Goal: Transaction & Acquisition: Purchase product/service

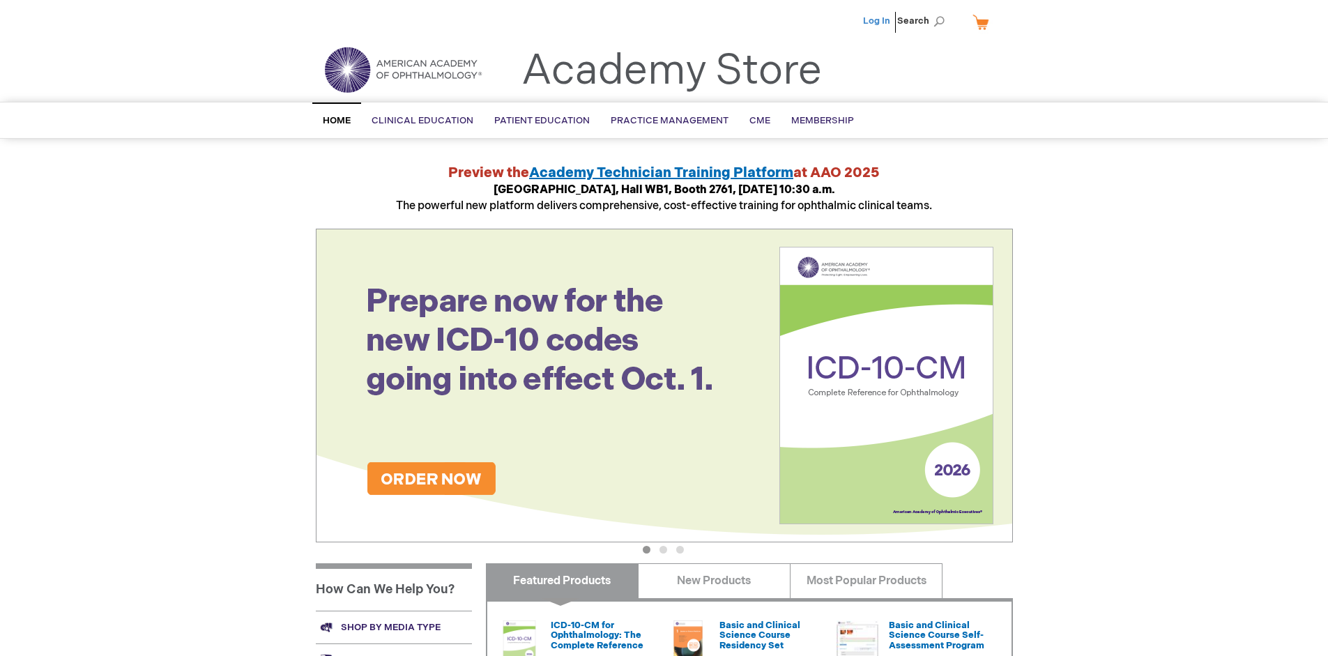
click at [877, 21] on link "Log In" at bounding box center [876, 20] width 27 height 11
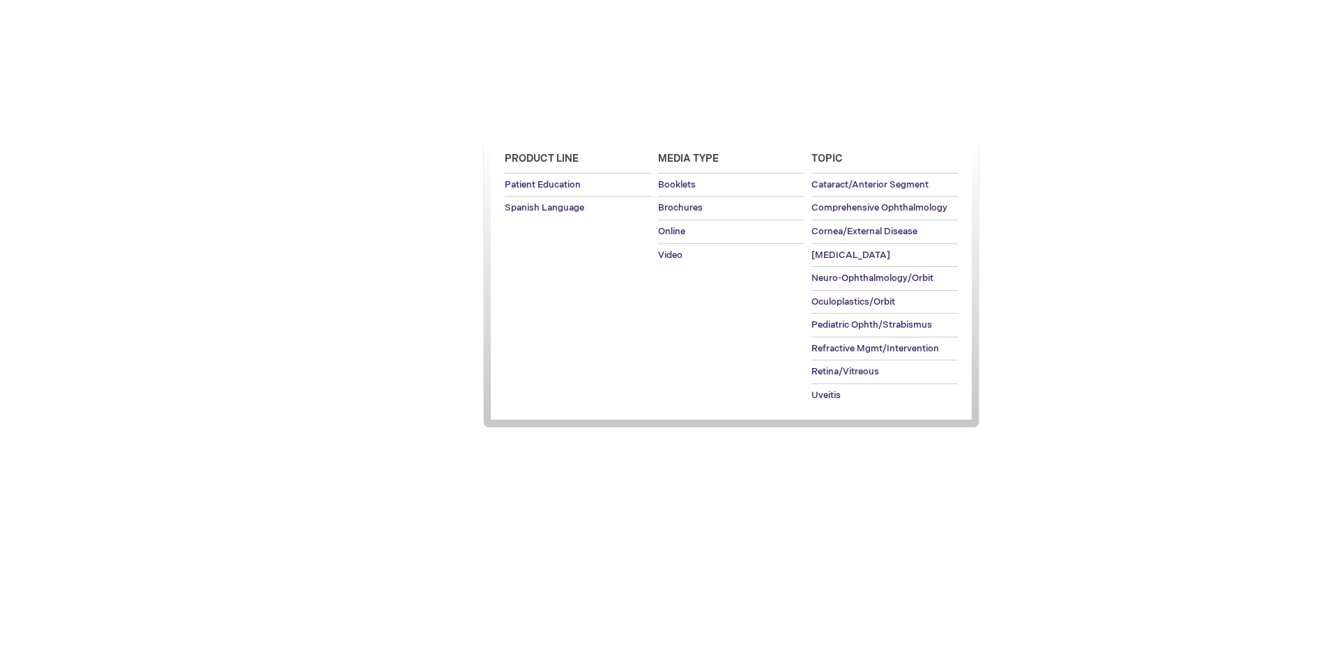
click at [538, 121] on span "Patient Education" at bounding box center [541, 120] width 95 height 11
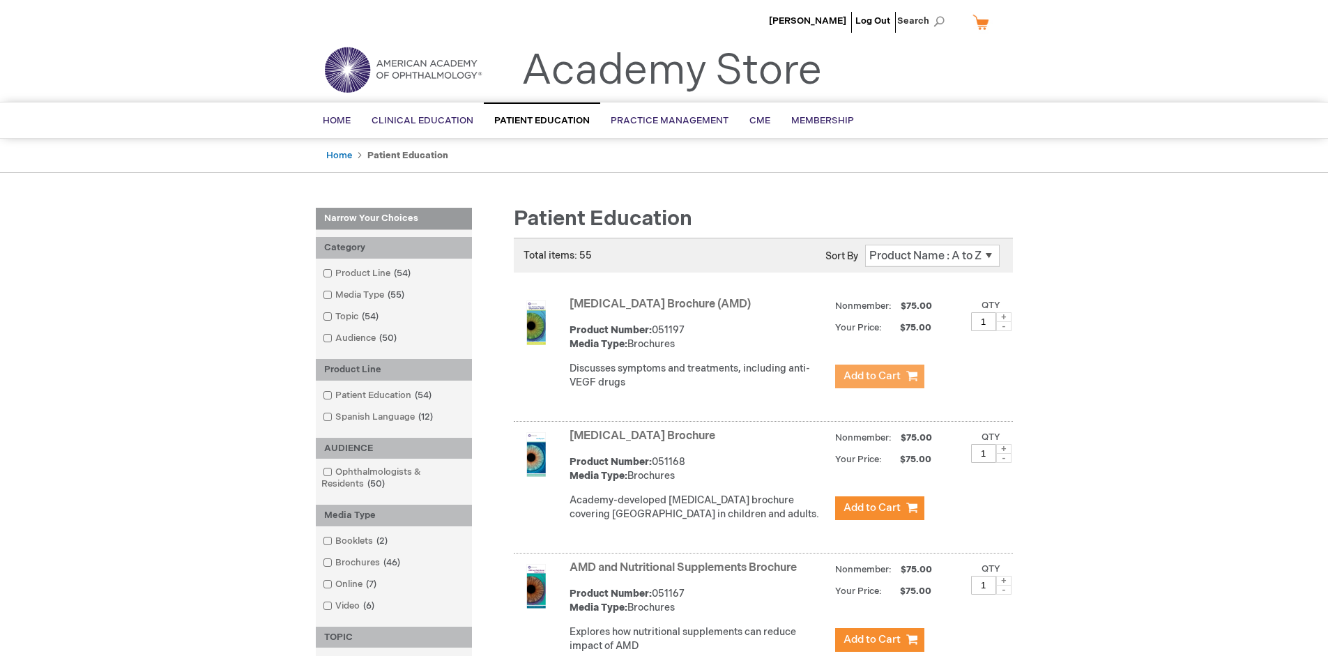
click at [879, 376] on span "Add to Cart" at bounding box center [871, 375] width 57 height 13
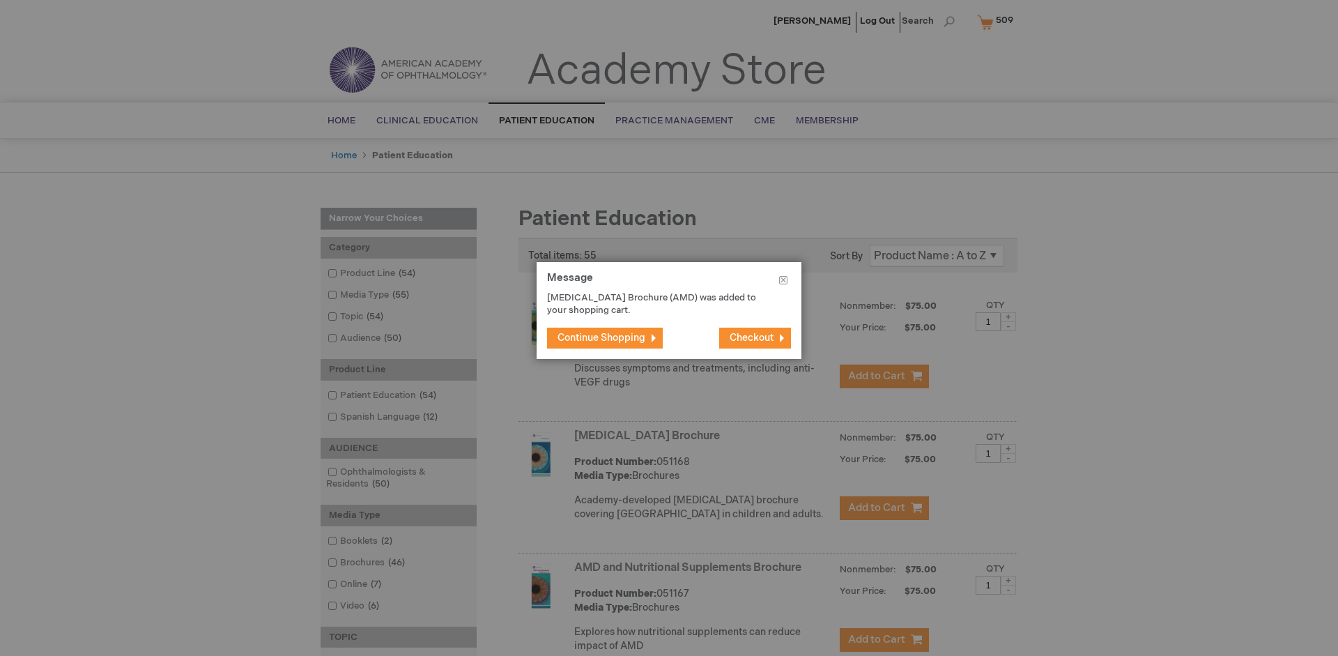
click at [601, 337] on span "Continue Shopping" at bounding box center [601, 338] width 88 height 12
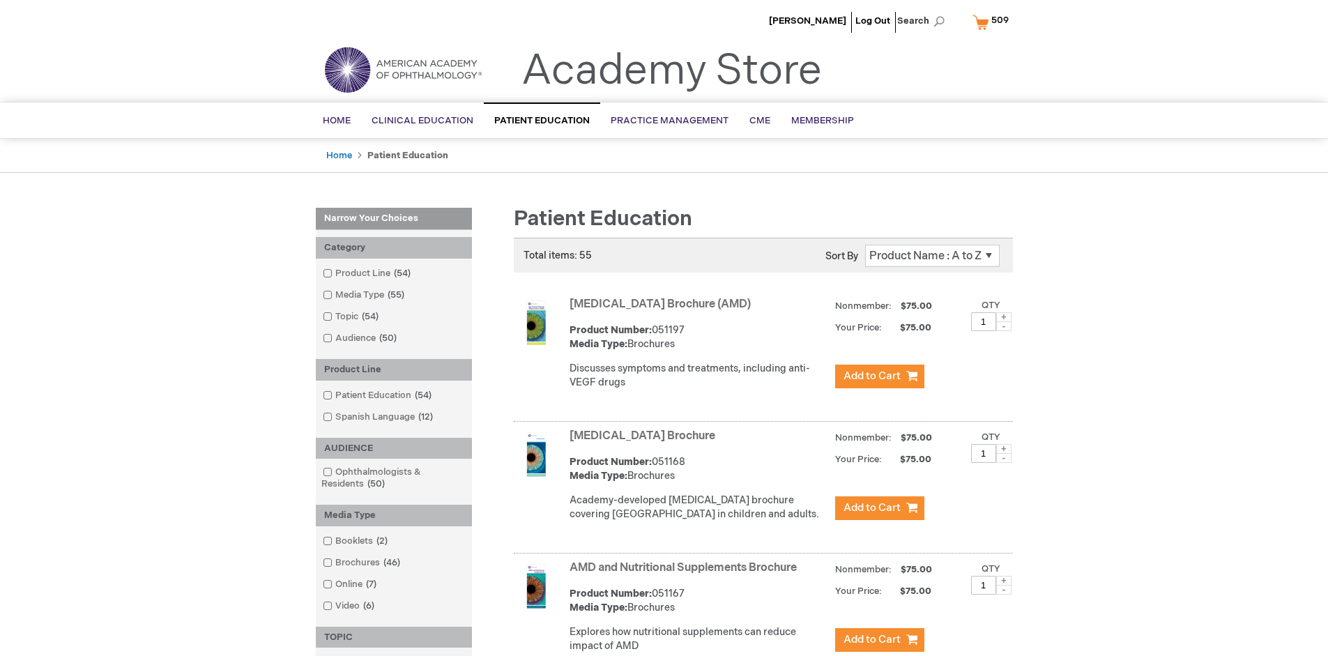
click at [686, 574] on link "AMD and Nutritional Supplements Brochure" at bounding box center [682, 567] width 227 height 13
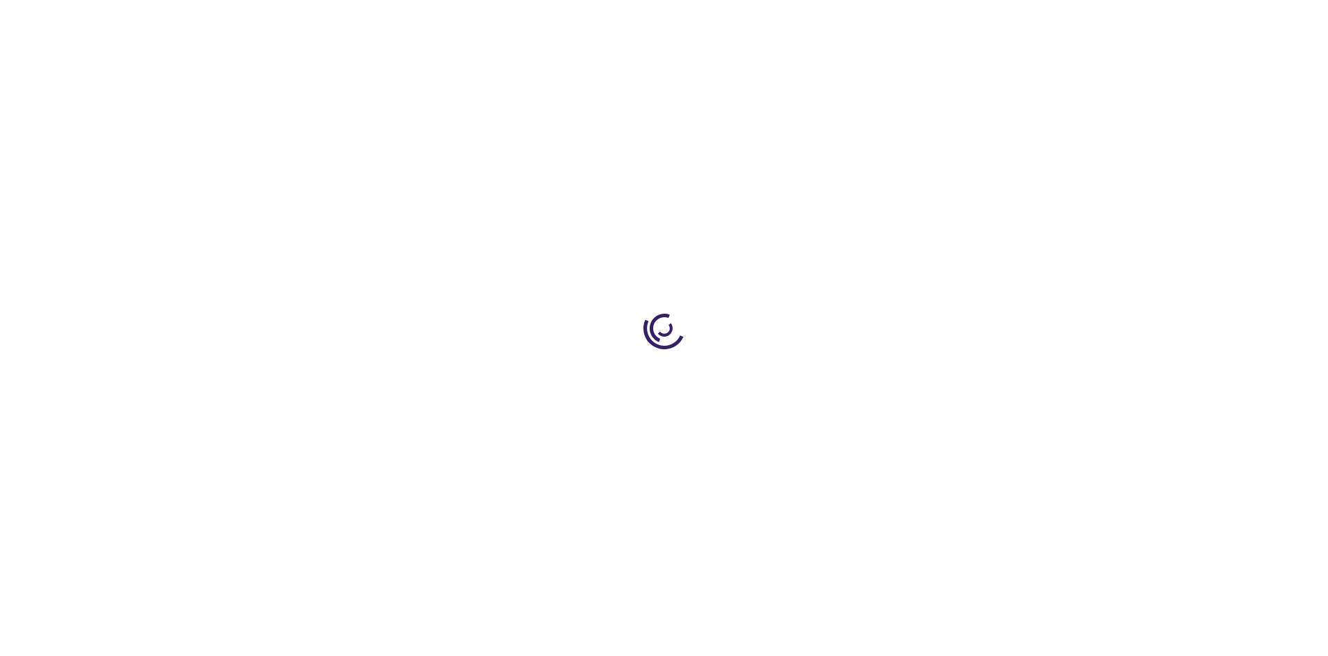
type input "1"
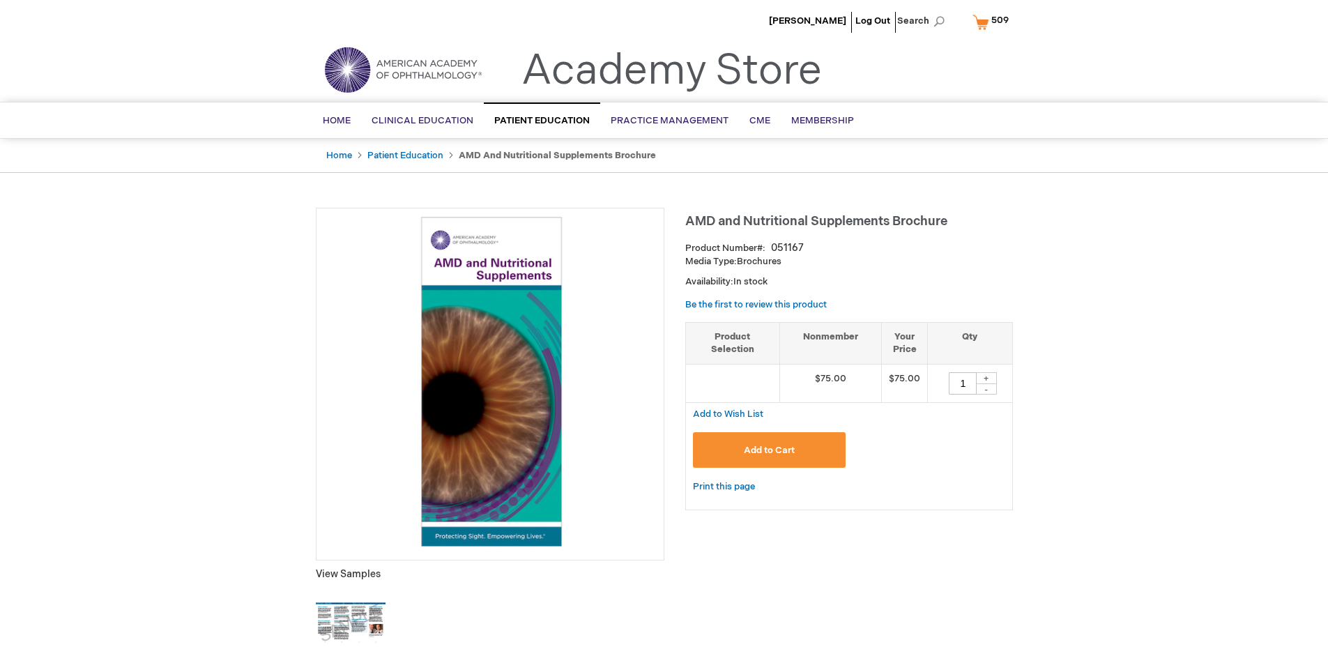
click at [769, 449] on span "Add to Cart" at bounding box center [769, 450] width 51 height 11
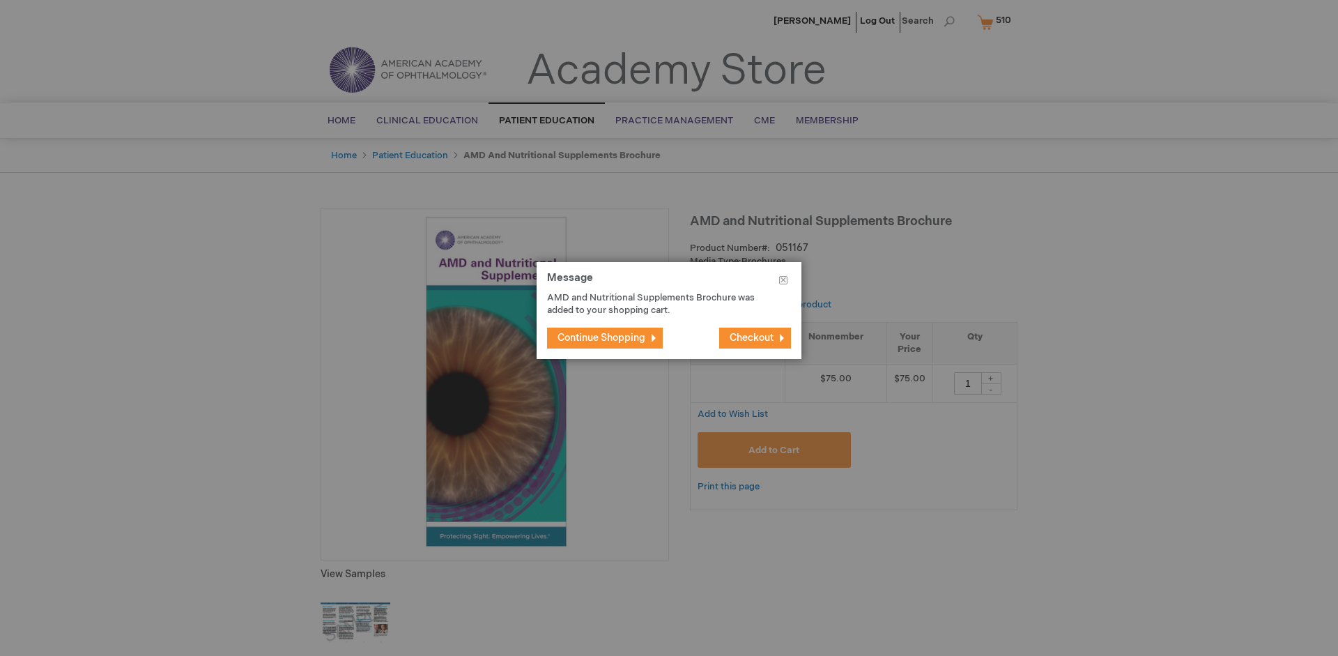
click at [601, 337] on span "Continue Shopping" at bounding box center [601, 338] width 88 height 12
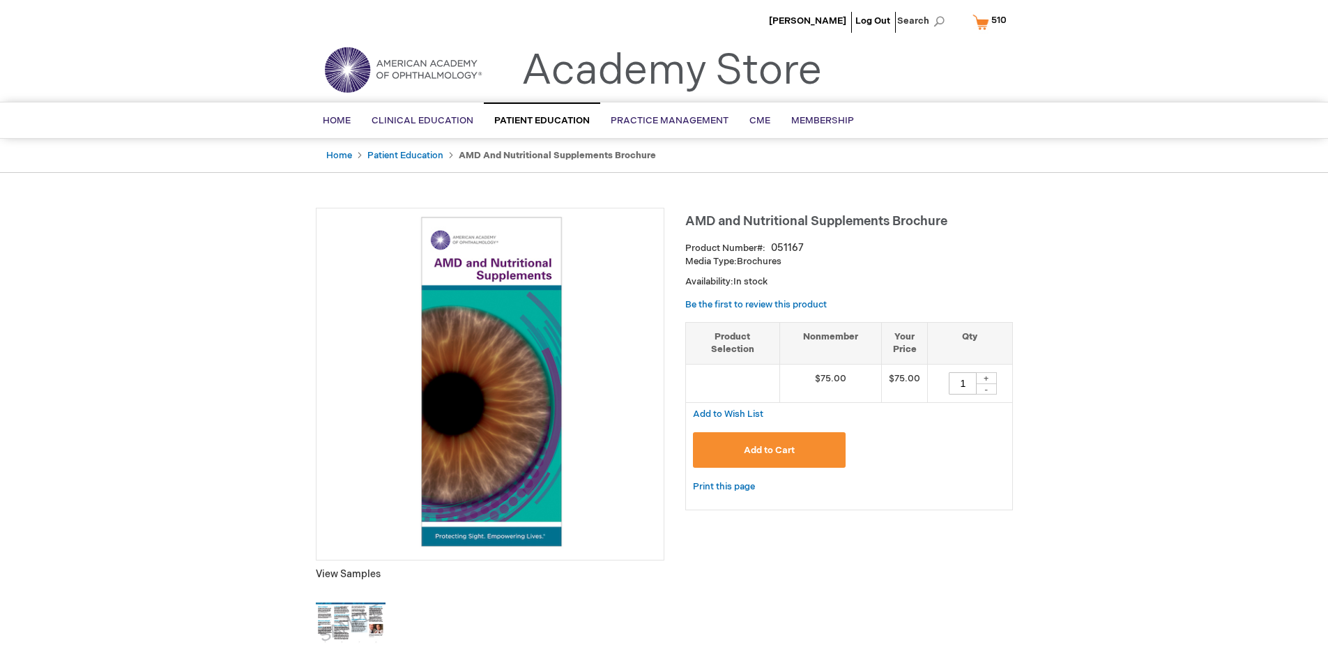
click at [992, 22] on span "510" at bounding box center [998, 20] width 15 height 11
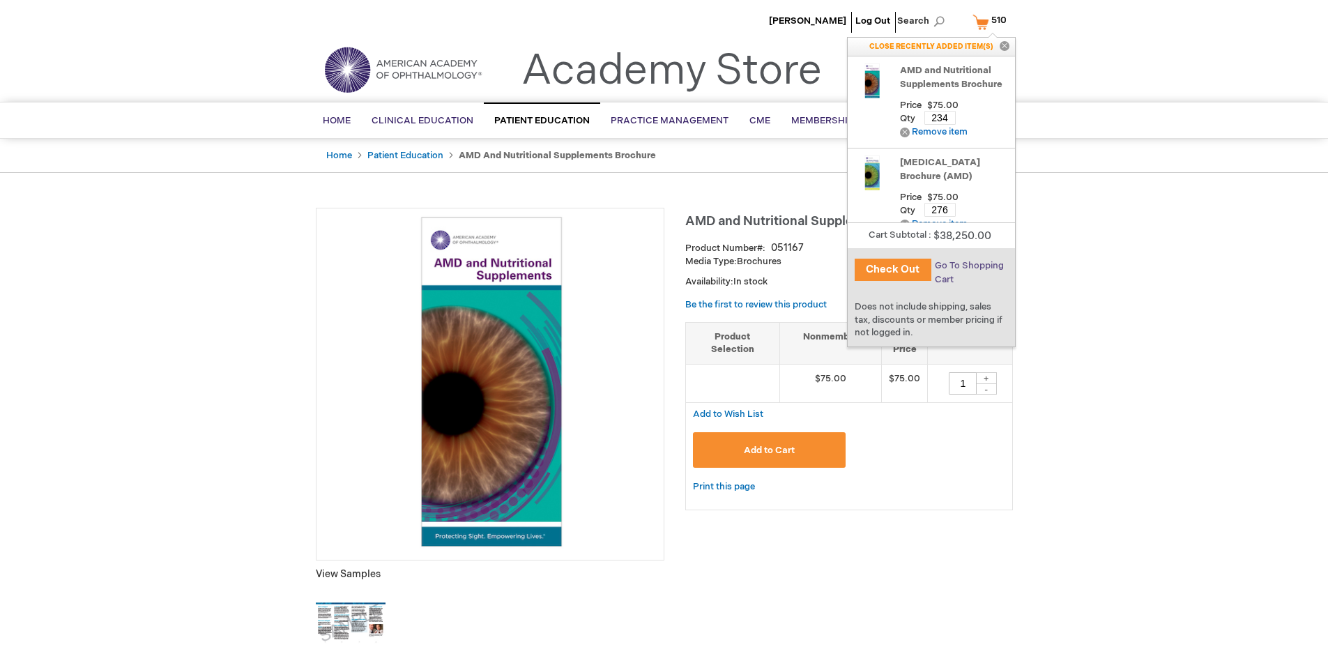
click at [967, 266] on span "Go To Shopping Cart" at bounding box center [968, 272] width 69 height 25
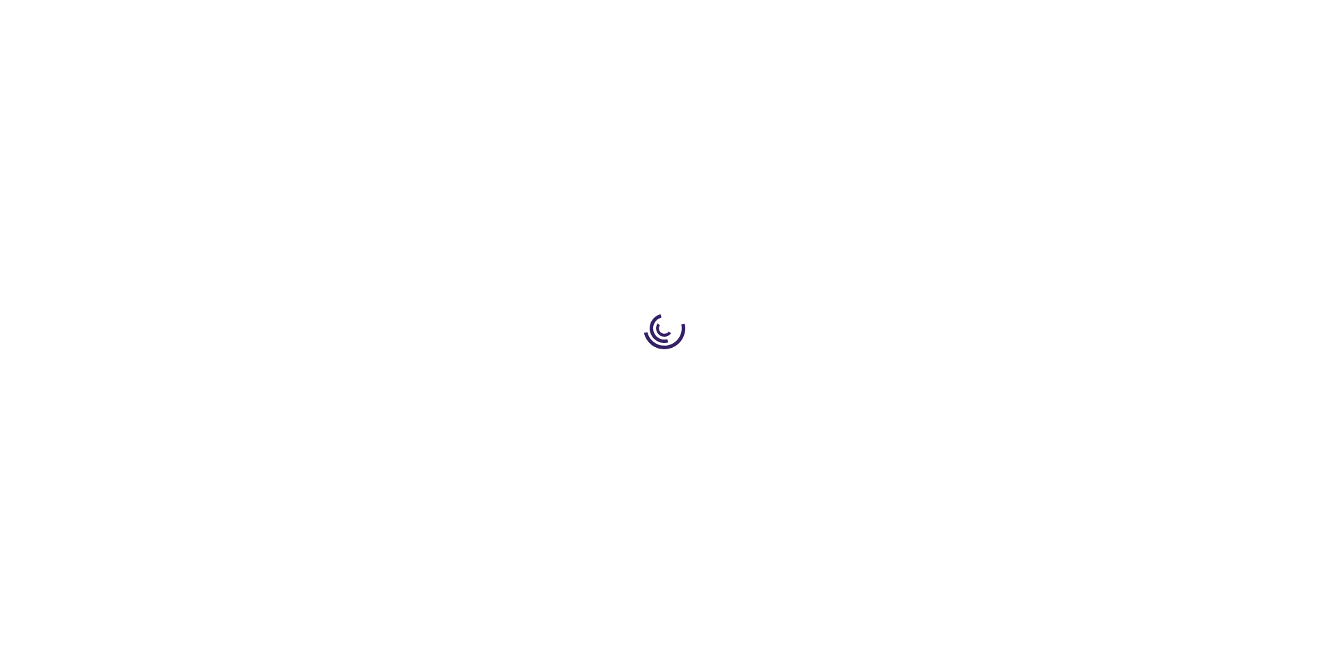
select select "US"
select select "41"
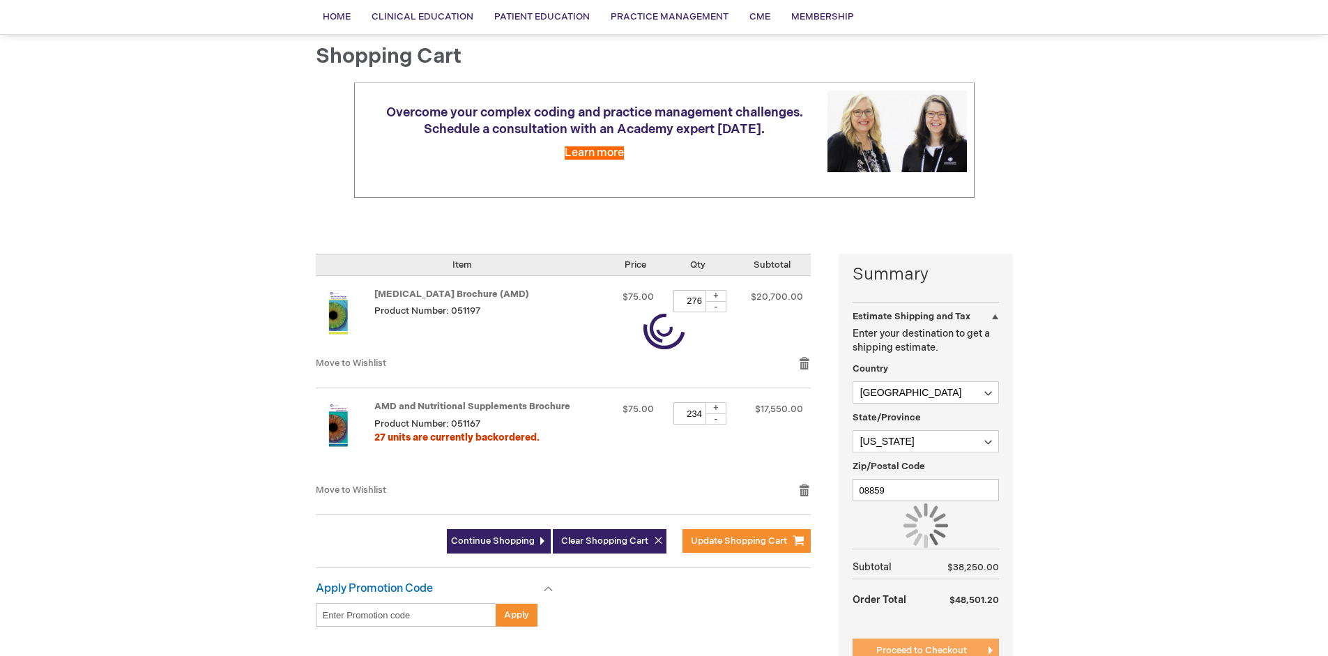
click at [921, 650] on span "Proceed to Checkout" at bounding box center [921, 650] width 91 height 11
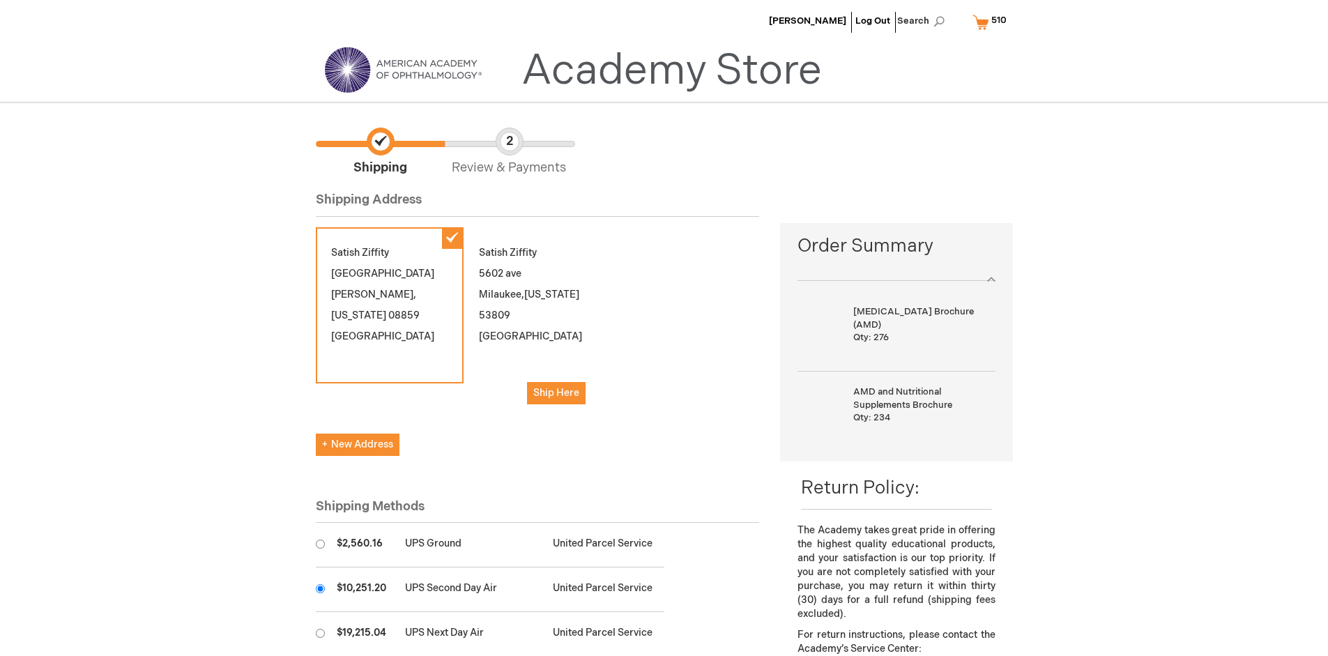
click at [320, 588] on input "radio" at bounding box center [320, 588] width 9 height 9
